Goal: Check status: Check status

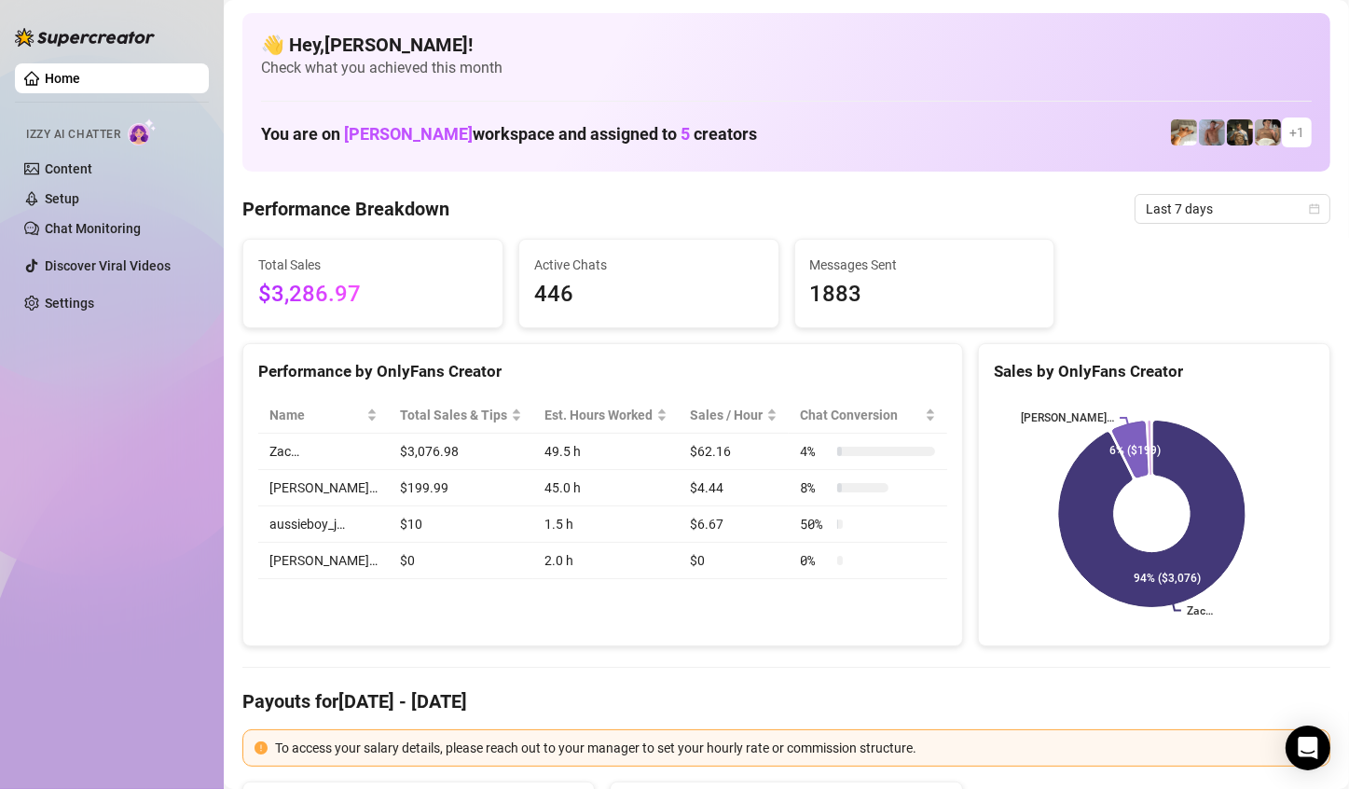
click at [1159, 48] on h4 "👋 Hey, [PERSON_NAME] !" at bounding box center [786, 45] width 1051 height 26
click at [1248, 211] on span "Last 7 days" at bounding box center [1232, 209] width 173 height 28
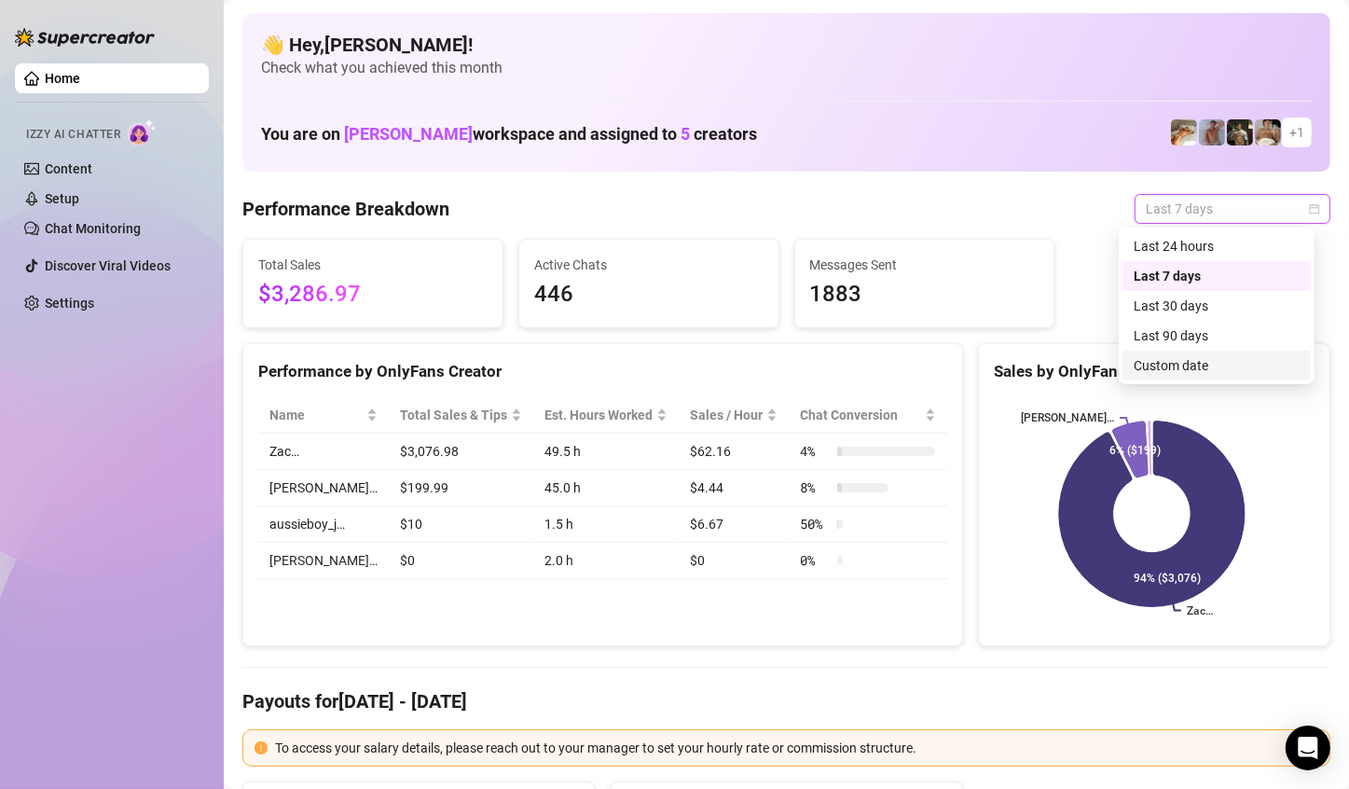
click at [1208, 373] on div "Custom date" at bounding box center [1217, 365] width 166 height 21
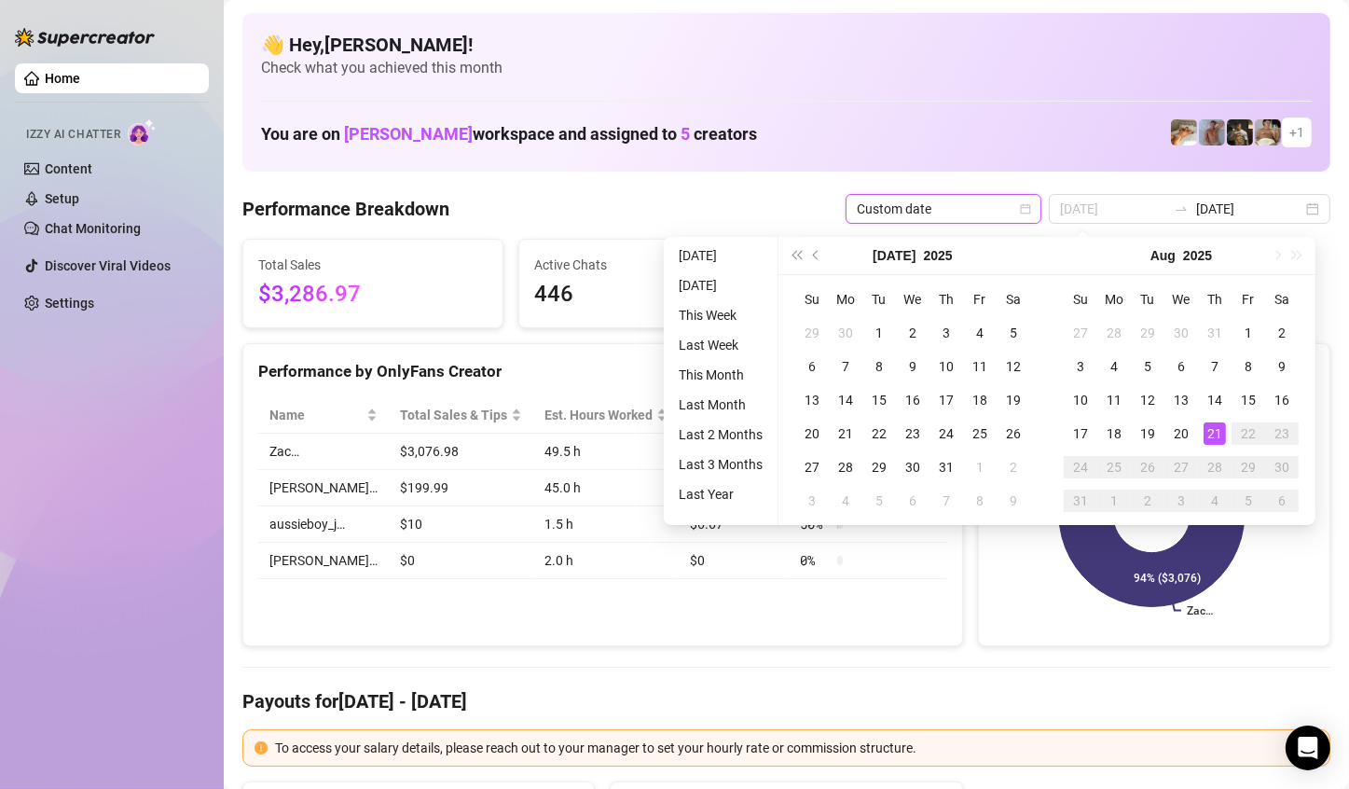
type input "2025-08-21"
click at [1220, 426] on div "21" at bounding box center [1215, 433] width 22 height 22
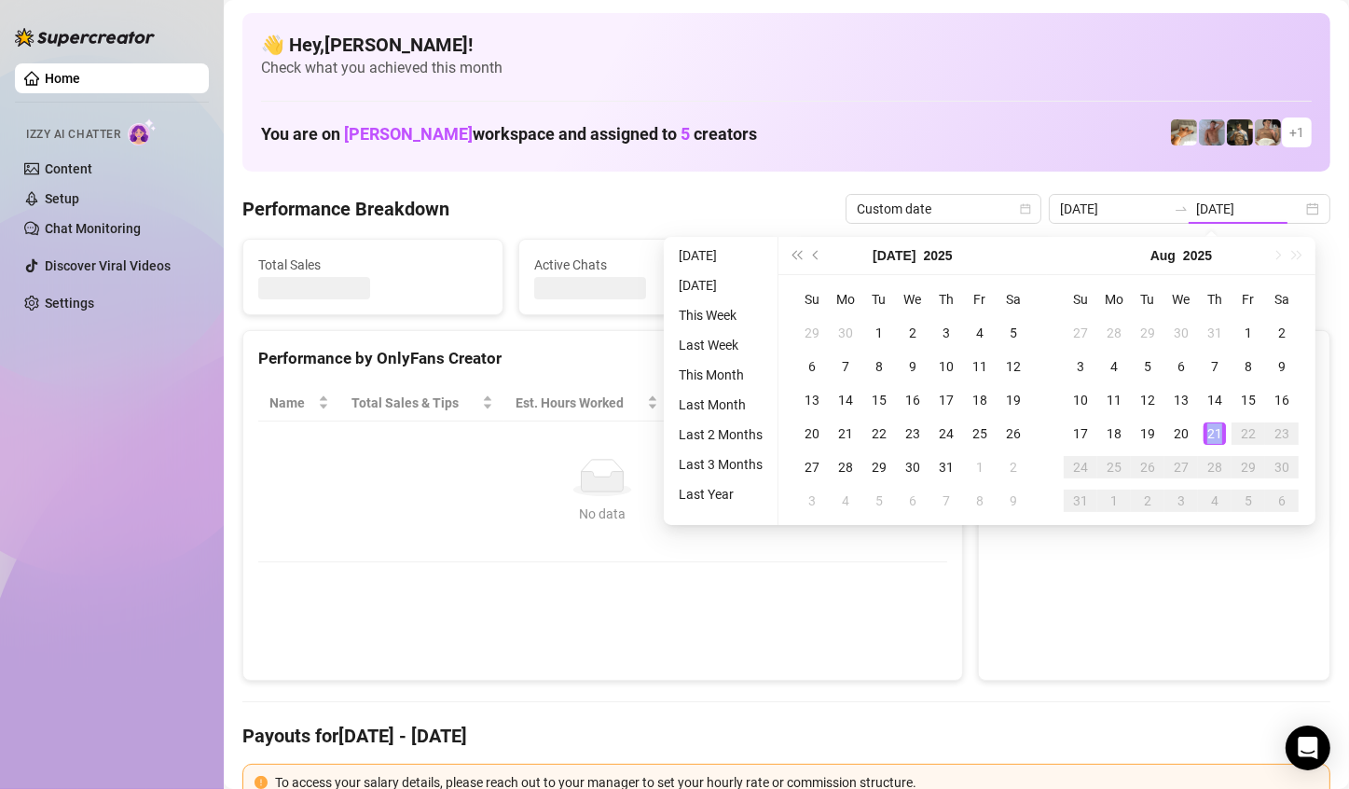
type input "2025-08-21"
